Goal: Transaction & Acquisition: Purchase product/service

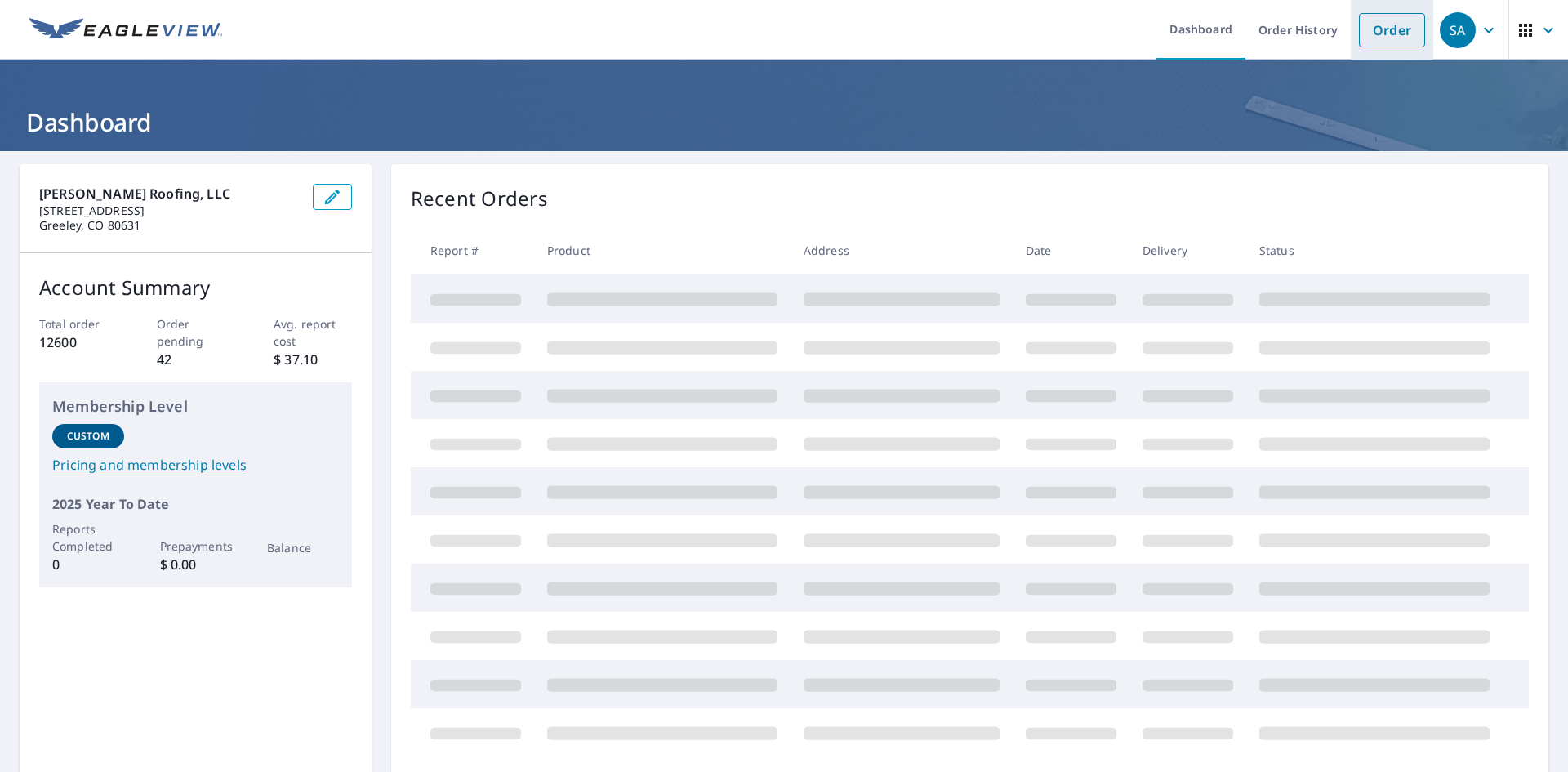
click at [1359, 33] on link "Order" at bounding box center [1392, 30] width 66 height 34
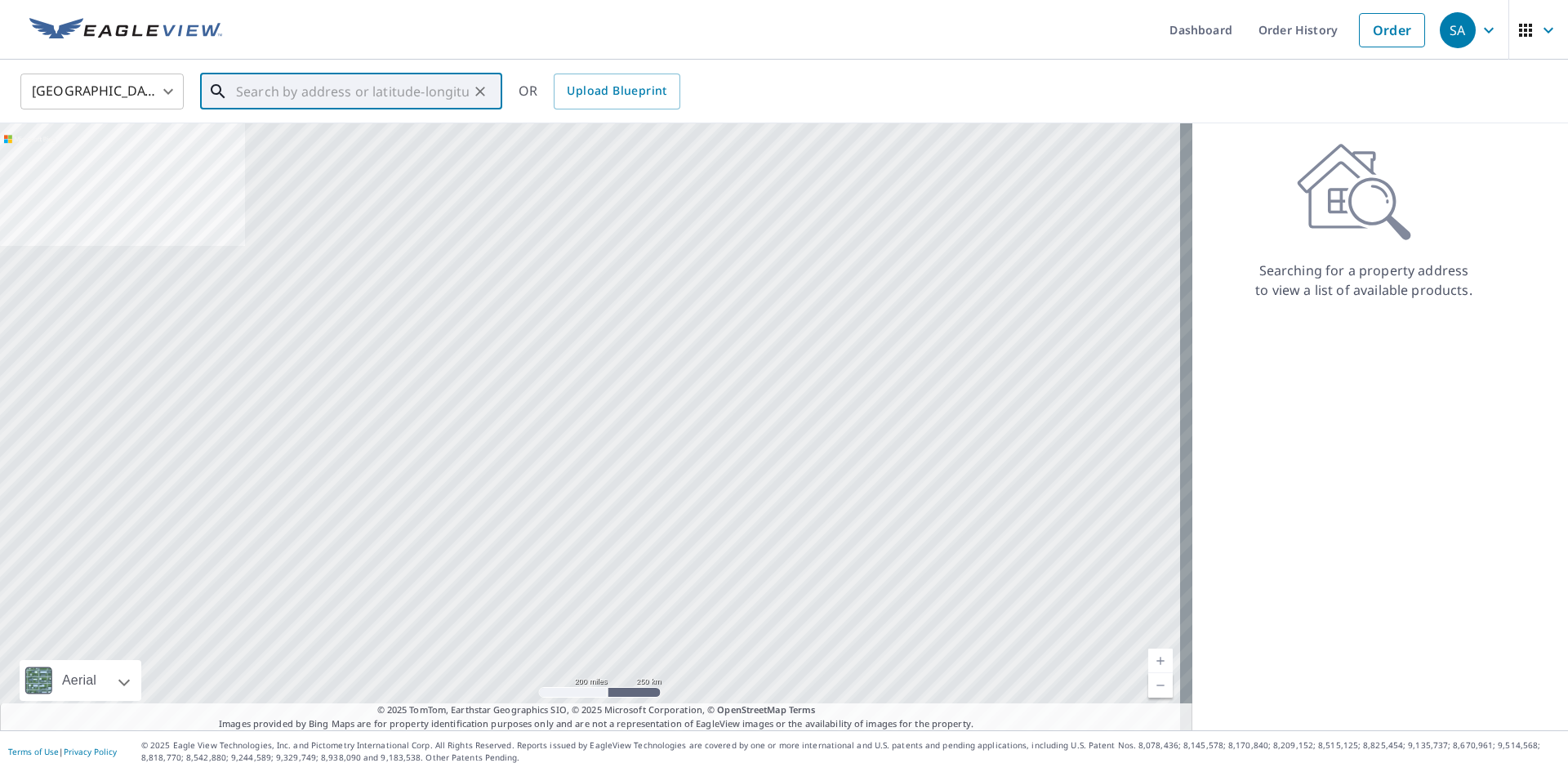
click at [360, 84] on input "text" at bounding box center [352, 91] width 233 height 46
paste input "[STREET_ADDRESS][PERSON_NAME]"
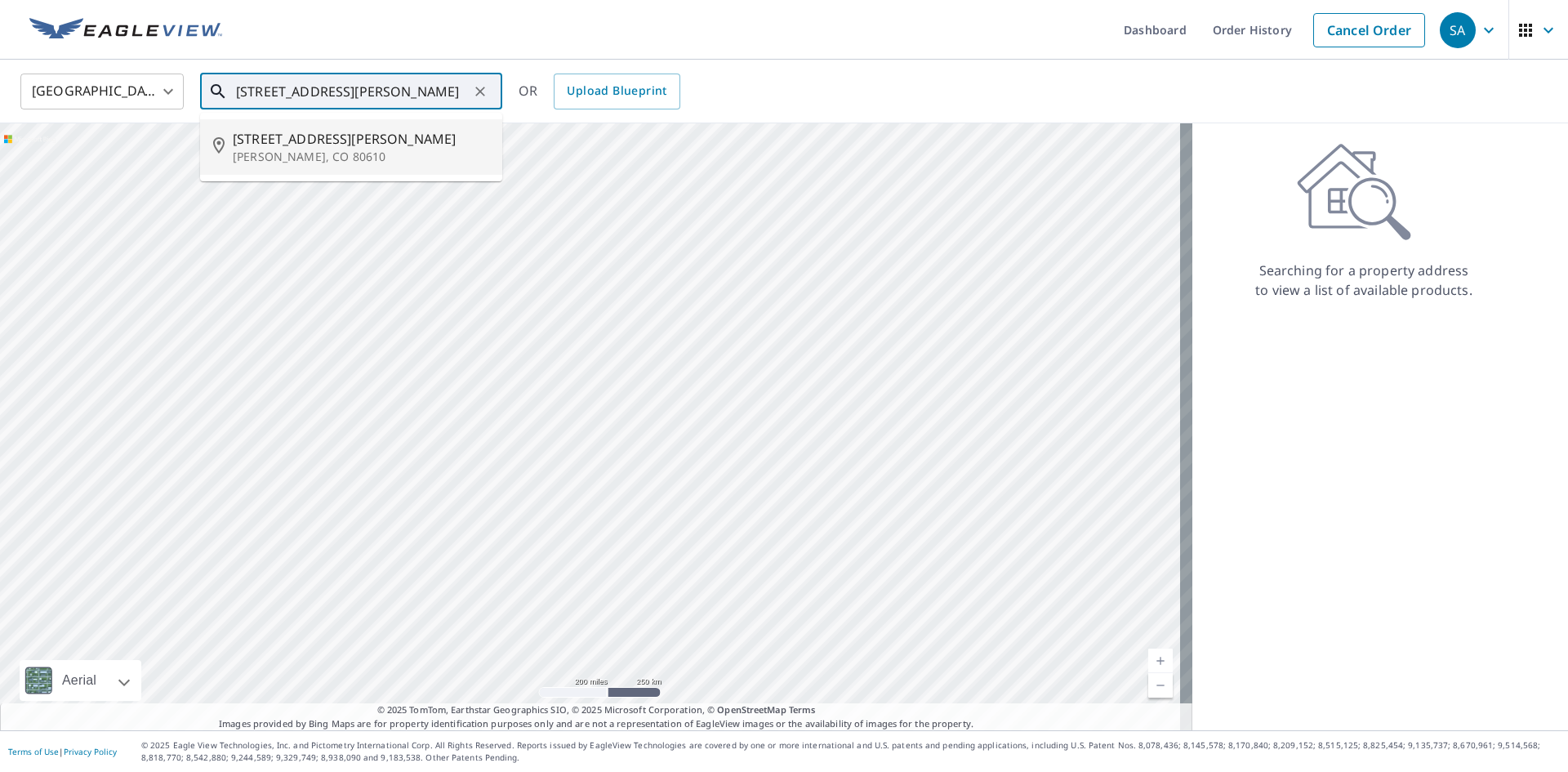
click at [322, 138] on span "[STREET_ADDRESS][PERSON_NAME]" at bounding box center [361, 139] width 256 height 20
type input "[STREET_ADDRESS][PERSON_NAME][PERSON_NAME]"
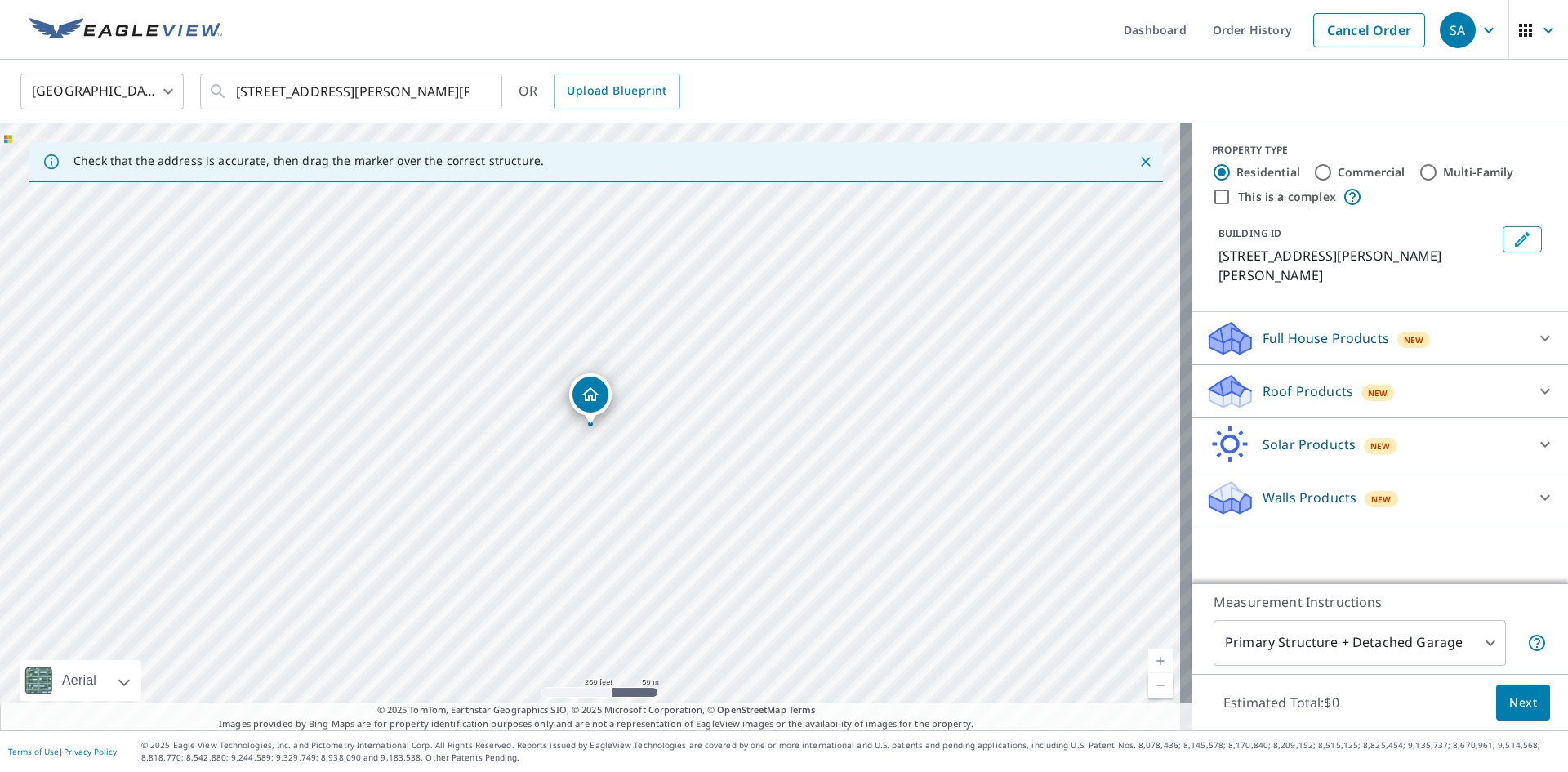
click at [1262, 382] on p "Roof Products" at bounding box center [1307, 391] width 90 height 20
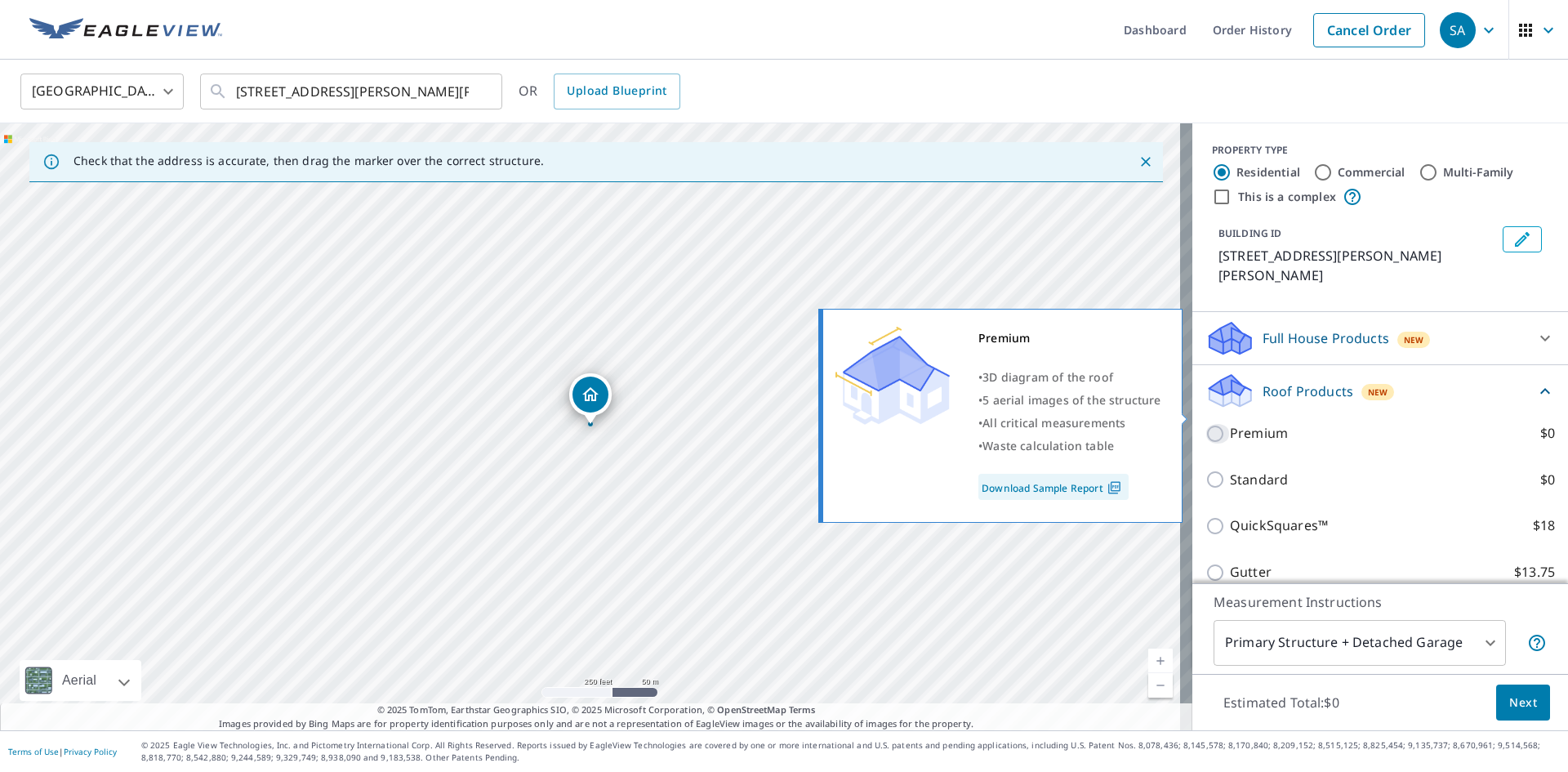
click at [1207, 424] on input "Premium $0" at bounding box center [1218, 434] width 25 height 20
checkbox input "true"
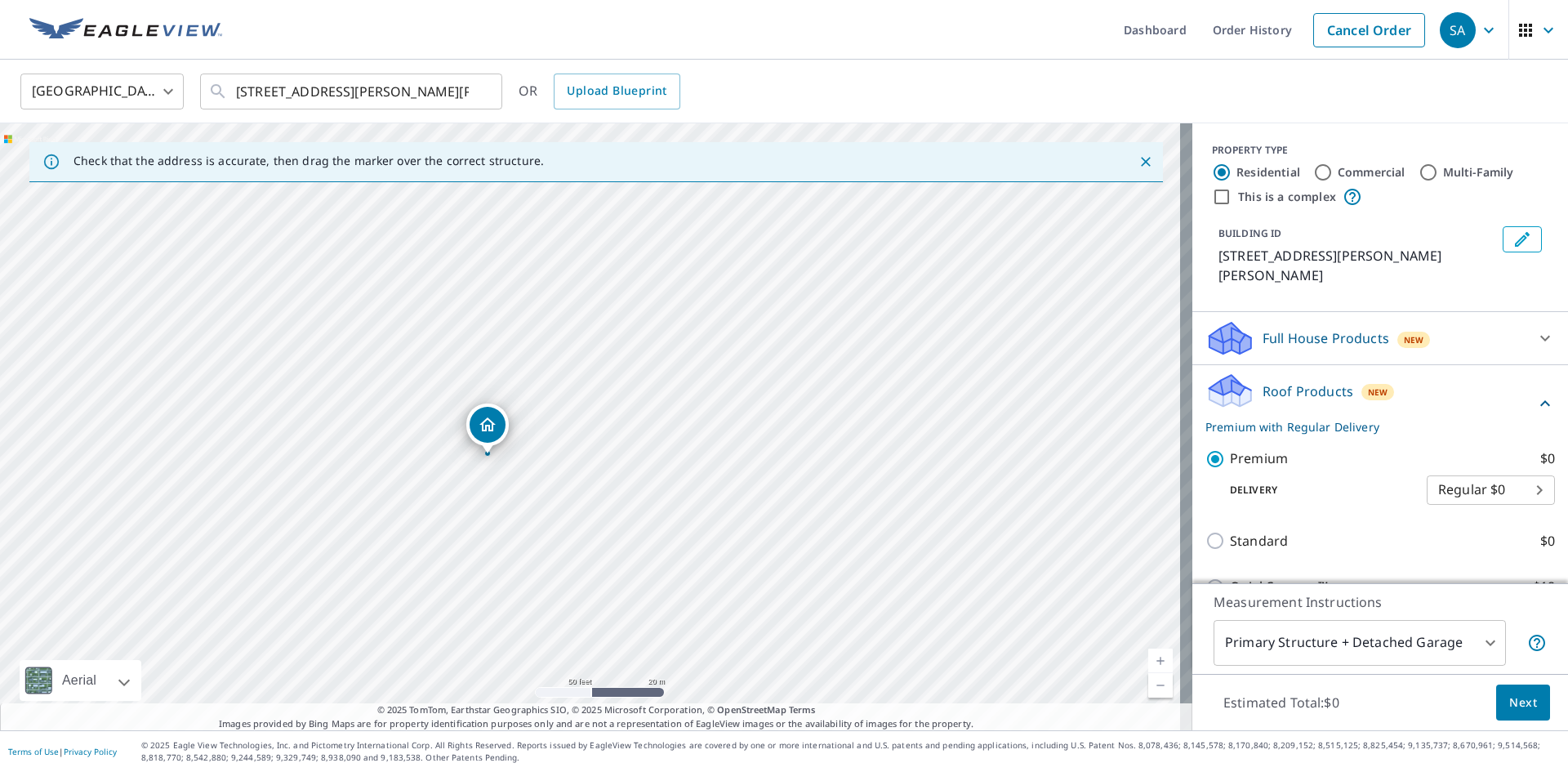
drag, startPoint x: 663, startPoint y: 537, endPoint x: 681, endPoint y: 170, distance: 367.4
click at [681, 170] on div "Check that the address is accurate, then drag the marker over the correct struc…" at bounding box center [596, 426] width 1192 height 607
click at [717, 348] on div "[STREET_ADDRESS][PERSON_NAME][PERSON_NAME]" at bounding box center [596, 426] width 1192 height 607
drag, startPoint x: 628, startPoint y: 573, endPoint x: 634, endPoint y: 417, distance: 156.1
click at [634, 417] on div "[STREET_ADDRESS][PERSON_NAME][PERSON_NAME]" at bounding box center [596, 426] width 1192 height 607
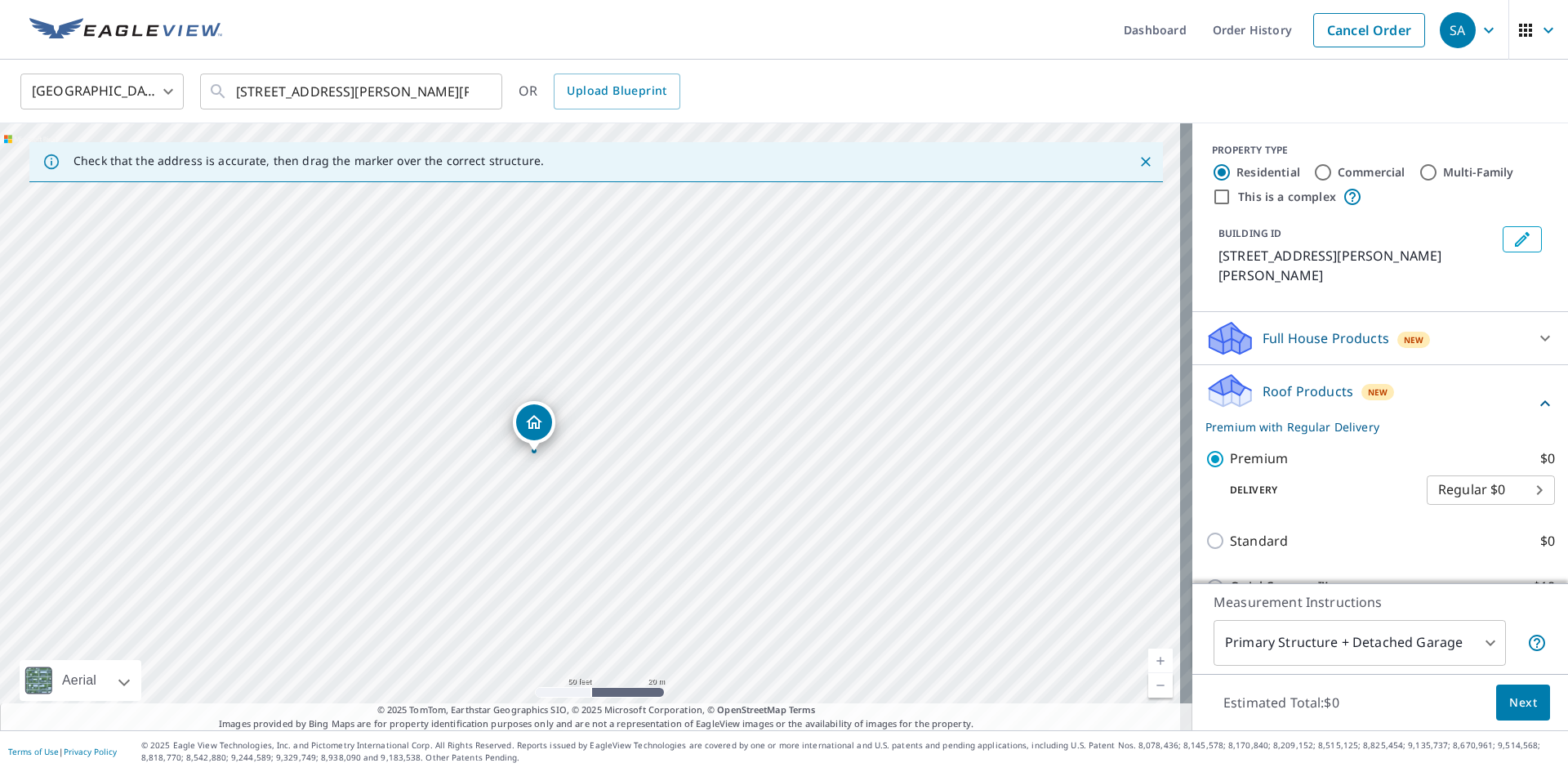
click at [1519, 705] on span "Next" at bounding box center [1522, 704] width 28 height 21
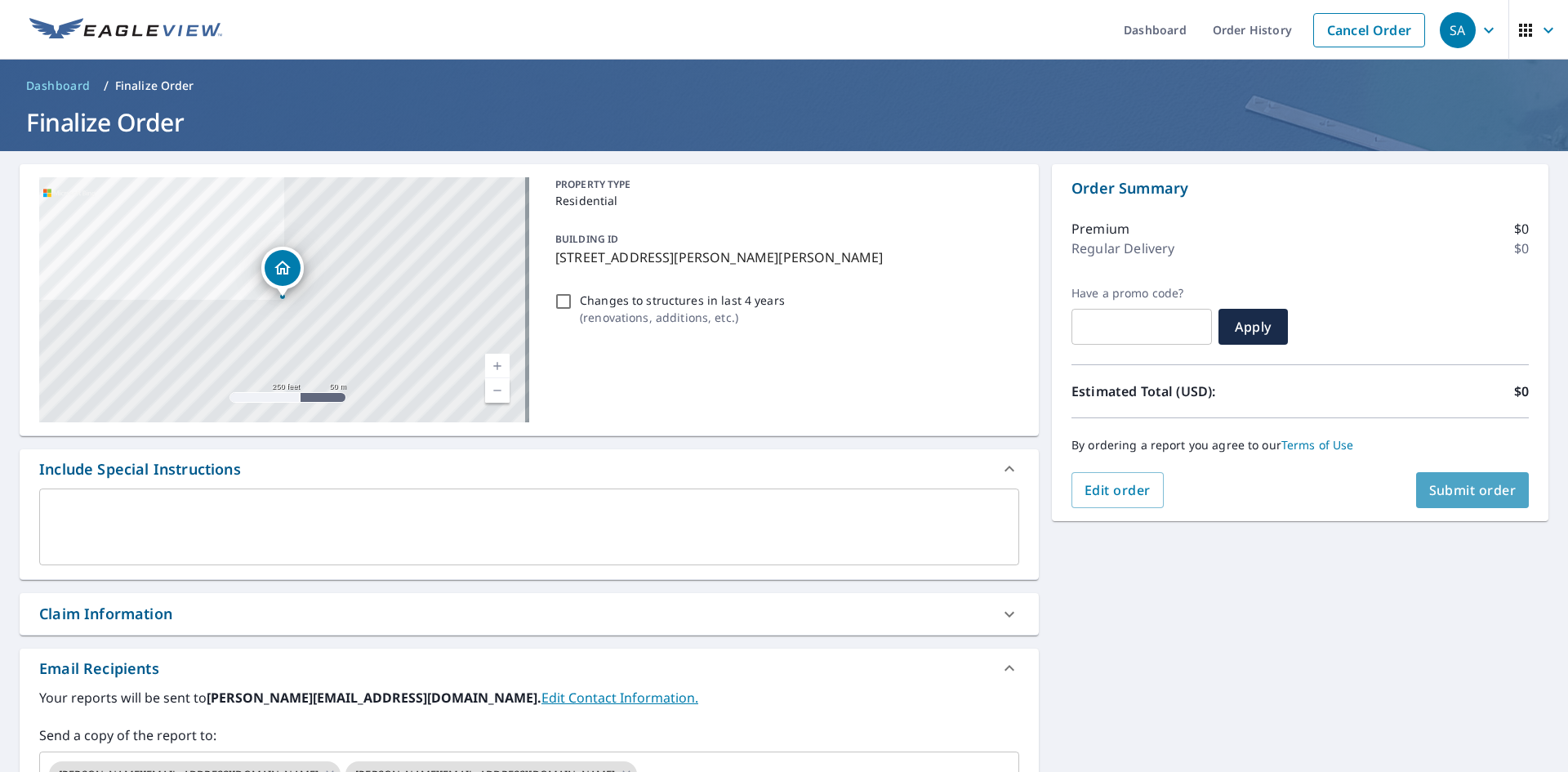
click at [1468, 486] on span "Submit order" at bounding box center [1473, 490] width 87 height 18
checkbox input "true"
